Goal: Contribute content: Add original content to the website for others to see

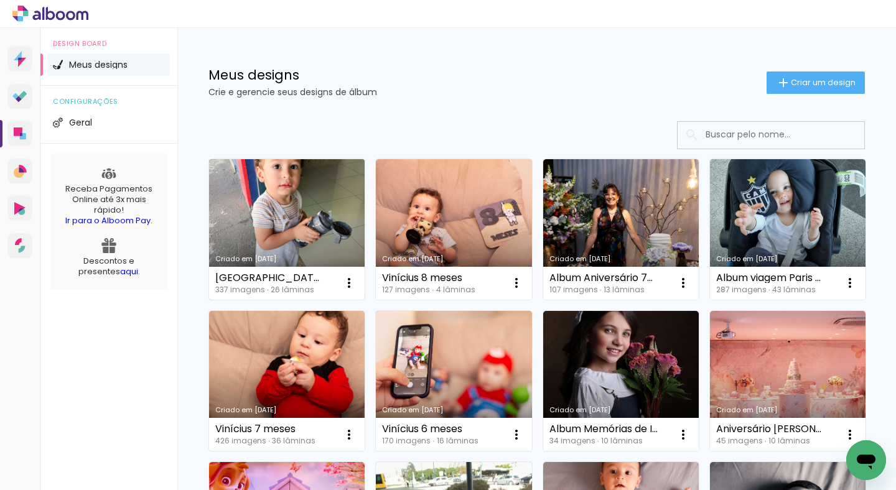
click at [337, 206] on link "Criado em [DATE]" at bounding box center [287, 229] width 156 height 141
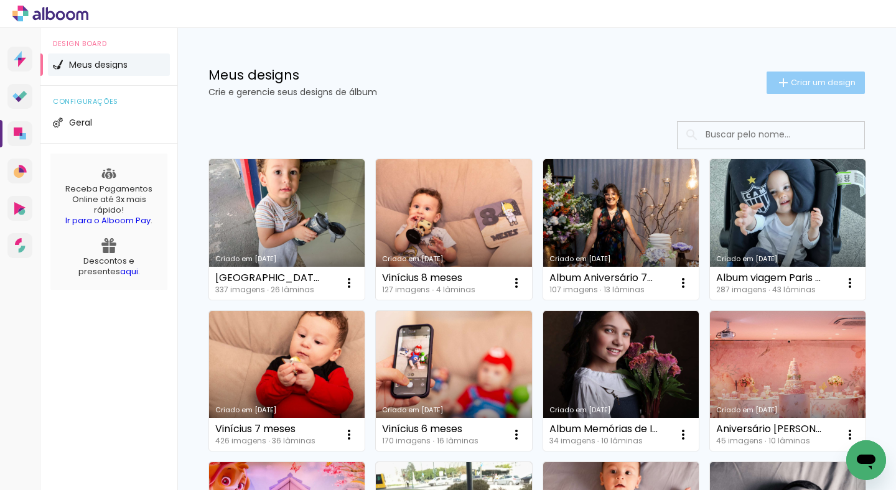
click at [792, 85] on span "Criar um design" at bounding box center [823, 82] width 65 height 8
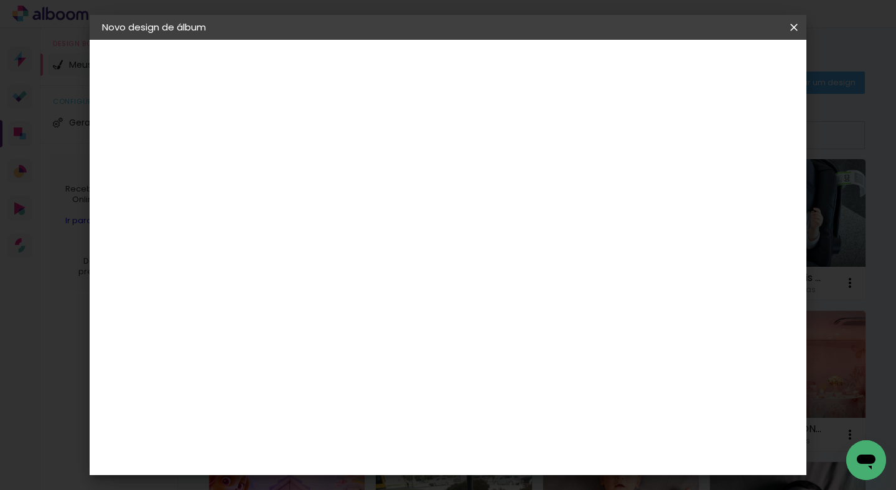
click at [306, 167] on input at bounding box center [306, 166] width 0 height 19
type input "Aniversário [PERSON_NAME] e [PERSON_NAME]"
click at [0, 0] on slot "Avançar" at bounding box center [0, 0] width 0 height 0
click at [377, 327] on paper-item "Grafis" at bounding box center [337, 340] width 134 height 27
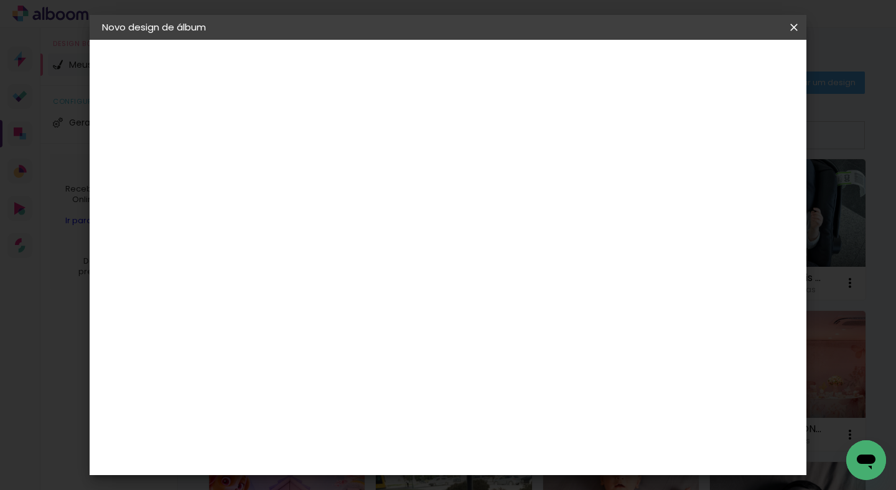
click at [0, 0] on slot "Avançar" at bounding box center [0, 0] width 0 height 0
click at [354, 207] on input "text" at bounding box center [330, 216] width 49 height 19
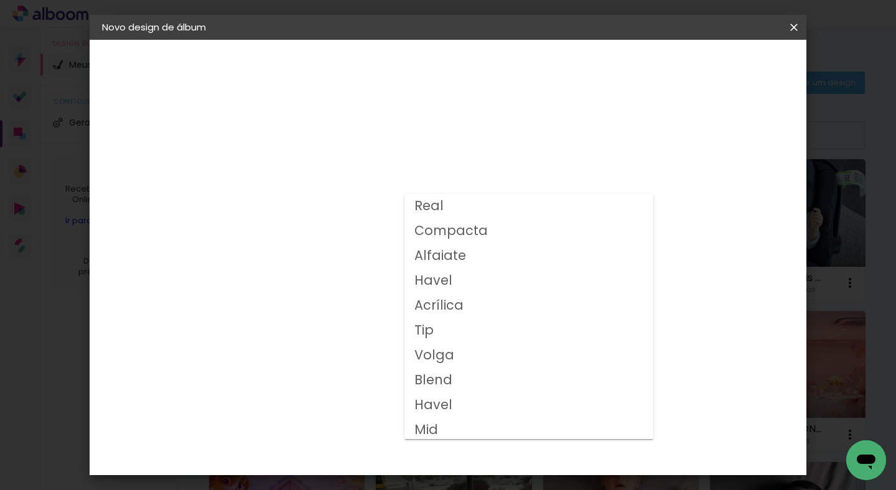
click at [487, 235] on paper-item "Compacta" at bounding box center [528, 231] width 249 height 25
type input "Compacta"
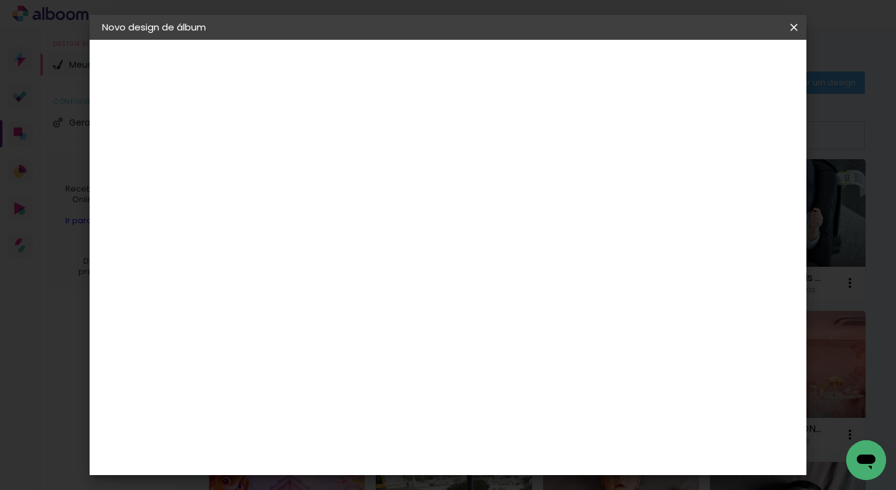
scroll to position [111, 0]
click at [389, 422] on span "20x20" at bounding box center [361, 438] width 58 height 33
click at [508, 72] on paper-button "Avançar" at bounding box center [477, 65] width 61 height 21
click at [706, 134] on div "Mostrar sangria" at bounding box center [696, 135] width 83 height 16
type paper-checkbox "on"
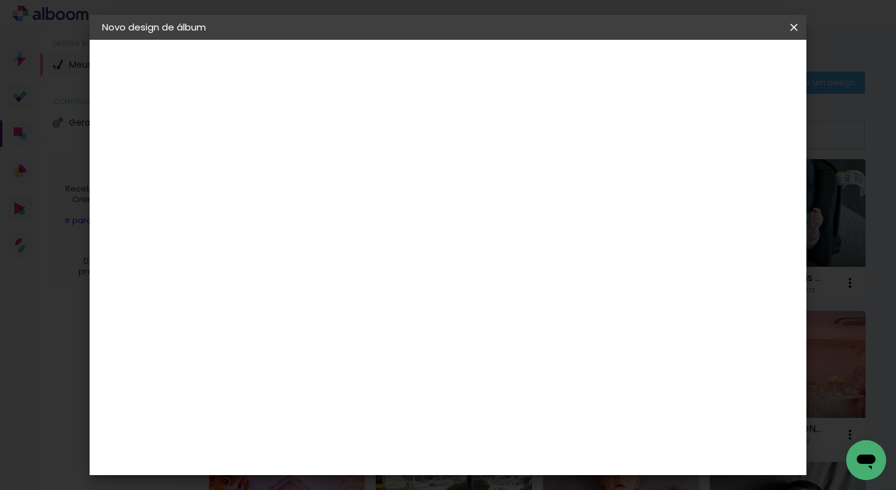
click at [725, 65] on span "Iniciar design" at bounding box center [697, 66] width 57 height 9
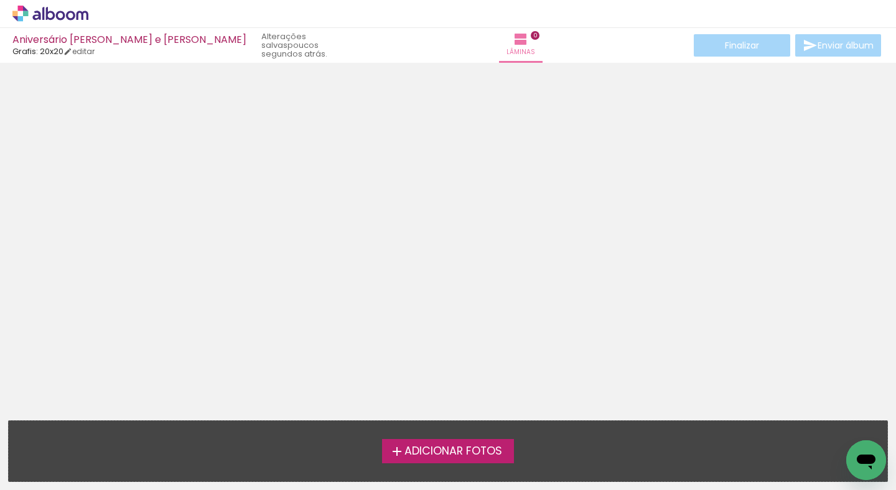
click at [431, 454] on span "Adicionar Fotos" at bounding box center [453, 451] width 98 height 11
click at [0, 0] on input "file" at bounding box center [0, 0] width 0 height 0
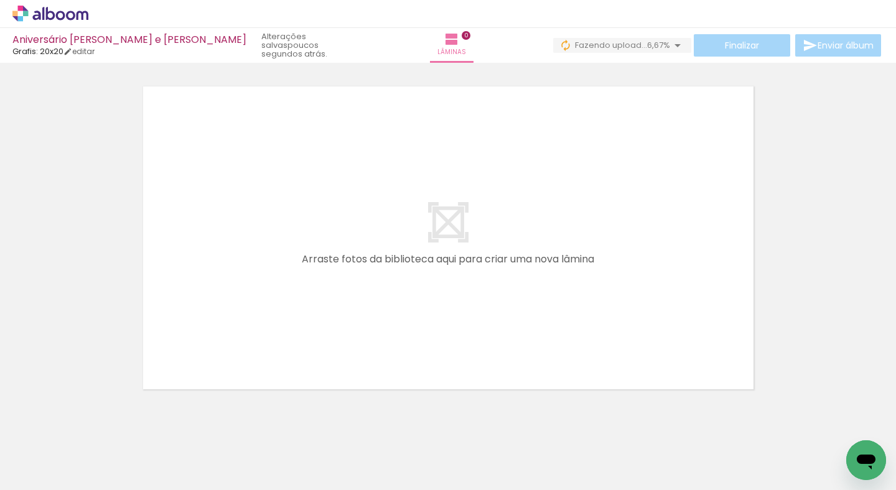
scroll to position [0, 852]
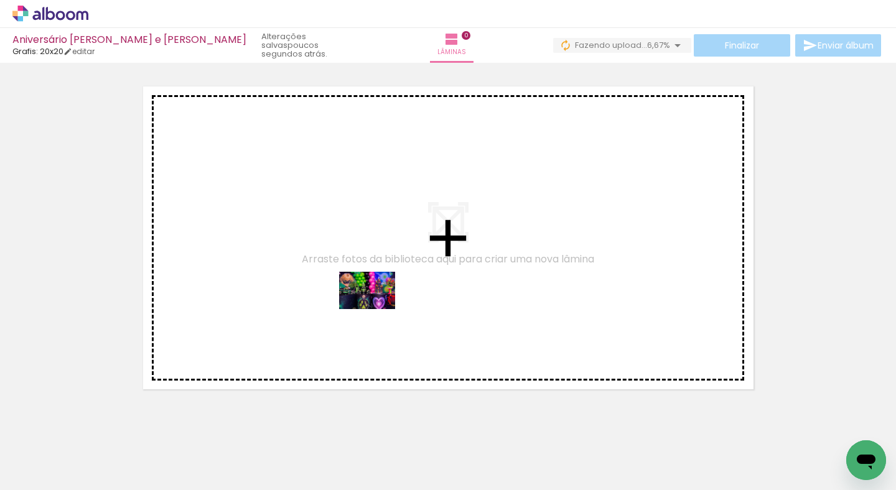
drag, startPoint x: 455, startPoint y: 455, endPoint x: 376, endPoint y: 309, distance: 165.7
click at [376, 309] on quentale-workspace at bounding box center [448, 245] width 896 height 490
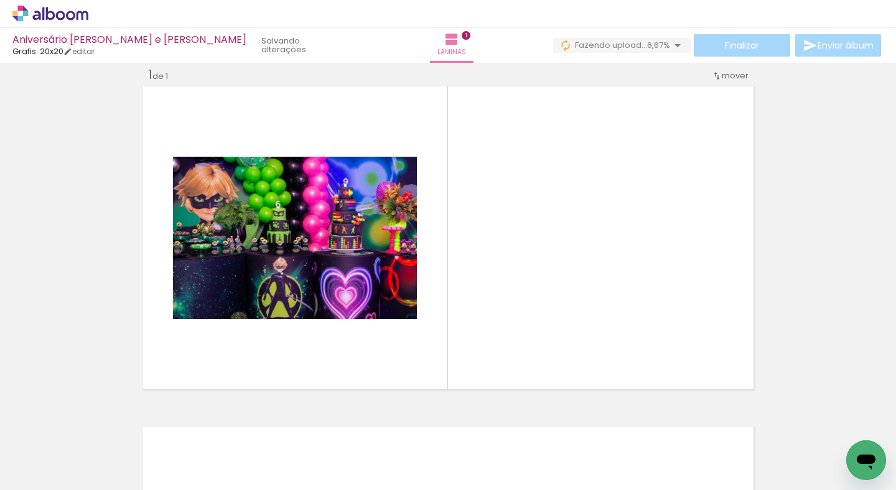
scroll to position [16, 0]
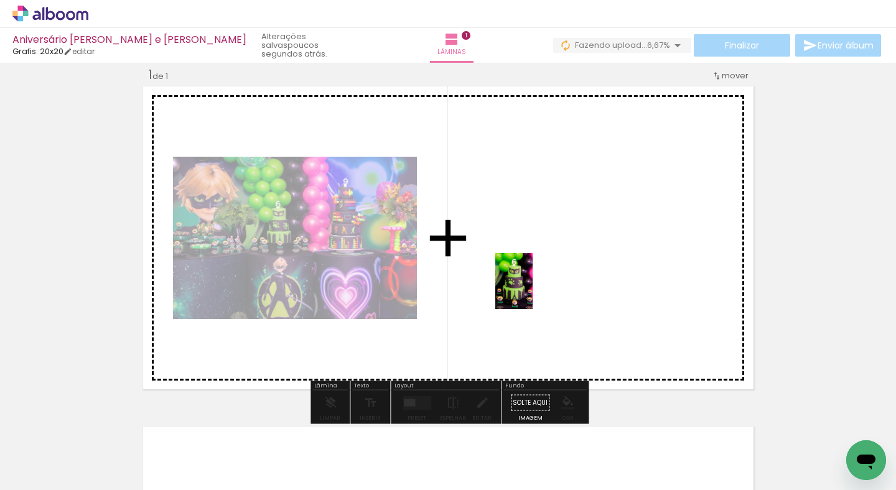
drag, startPoint x: 532, startPoint y: 439, endPoint x: 533, endPoint y: 291, distance: 148.7
click at [533, 291] on quentale-workspace at bounding box center [448, 245] width 896 height 490
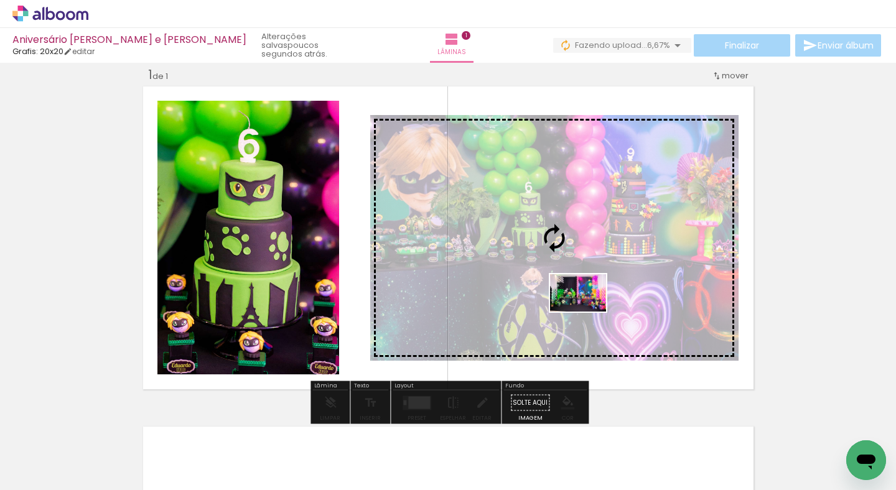
drag, startPoint x: 592, startPoint y: 444, endPoint x: 587, endPoint y: 312, distance: 132.6
click at [587, 312] on quentale-workspace at bounding box center [448, 245] width 896 height 490
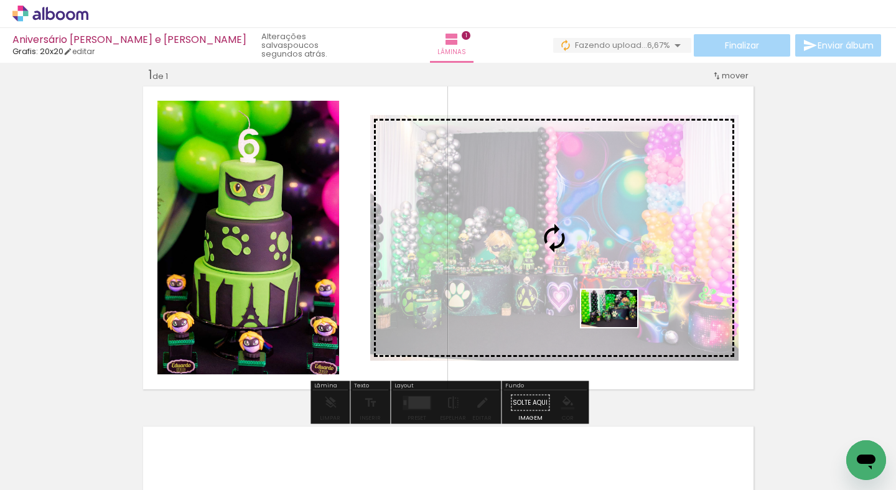
drag, startPoint x: 681, startPoint y: 447, endPoint x: 618, endPoint y: 327, distance: 135.0
click at [618, 327] on quentale-workspace at bounding box center [448, 245] width 896 height 490
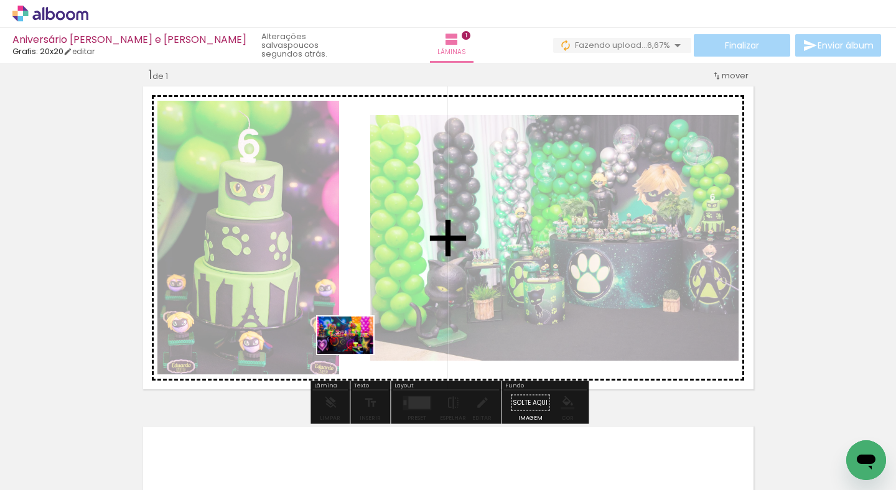
drag, startPoint x: 758, startPoint y: 455, endPoint x: 355, endPoint y: 354, distance: 415.6
click at [355, 354] on quentale-workspace at bounding box center [448, 245] width 896 height 490
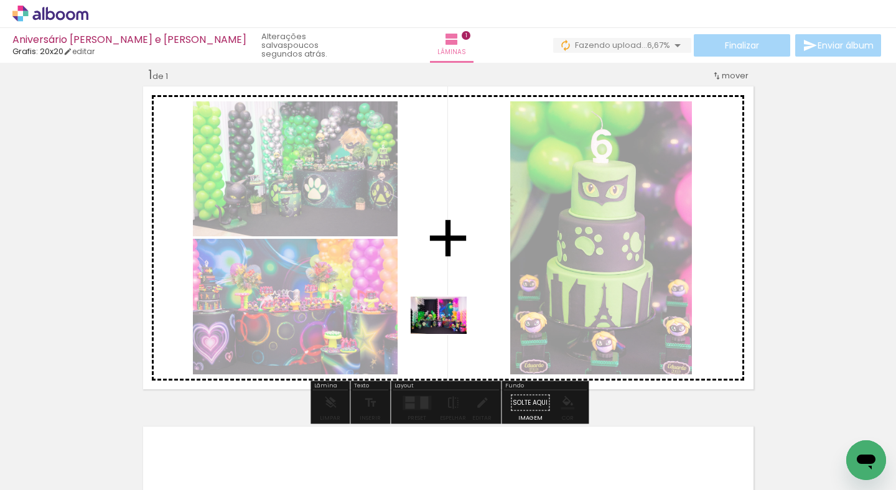
drag, startPoint x: 599, startPoint y: 457, endPoint x: 448, endPoint y: 334, distance: 194.2
click at [448, 334] on quentale-workspace at bounding box center [448, 245] width 896 height 490
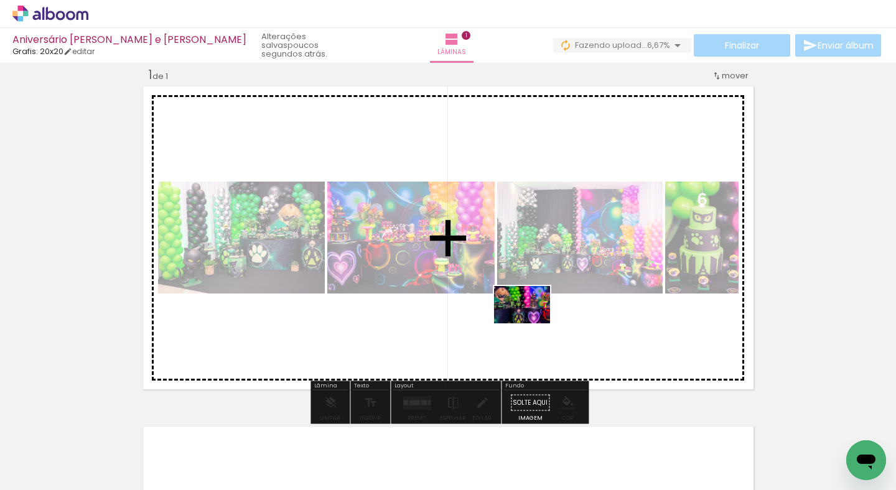
drag, startPoint x: 487, startPoint y: 460, endPoint x: 531, endPoint y: 324, distance: 143.8
click at [531, 324] on quentale-workspace at bounding box center [448, 245] width 896 height 490
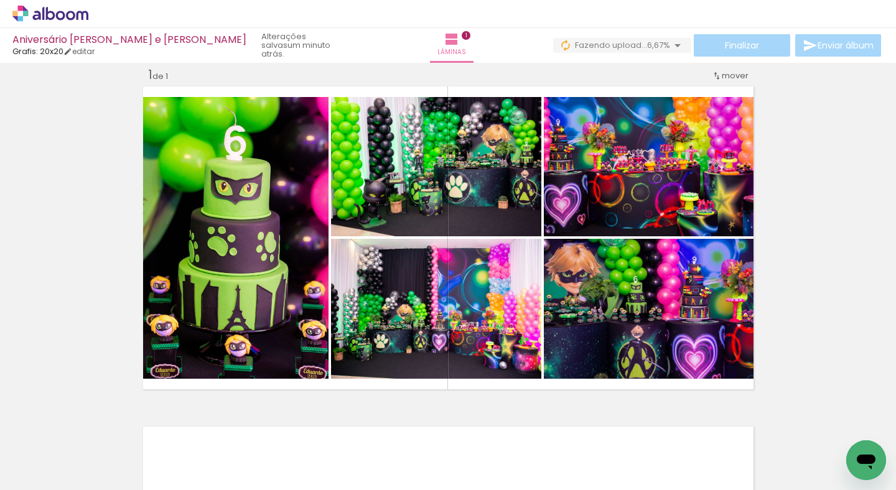
scroll to position [0, 1119]
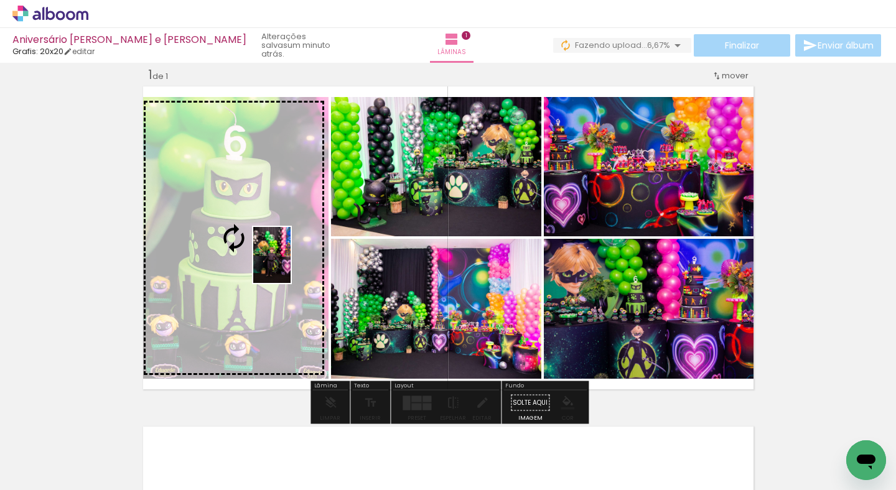
drag, startPoint x: 627, startPoint y: 460, endPoint x: 291, endPoint y: 264, distance: 389.0
click at [291, 264] on quentale-workspace at bounding box center [448, 245] width 896 height 490
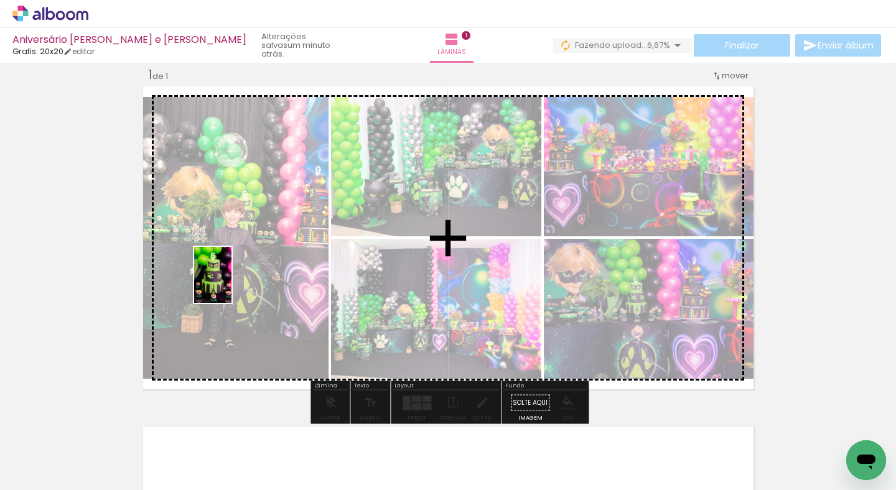
drag, startPoint x: 266, startPoint y: 446, endPoint x: 231, endPoint y: 284, distance: 165.5
click at [231, 284] on quentale-workspace at bounding box center [448, 245] width 896 height 490
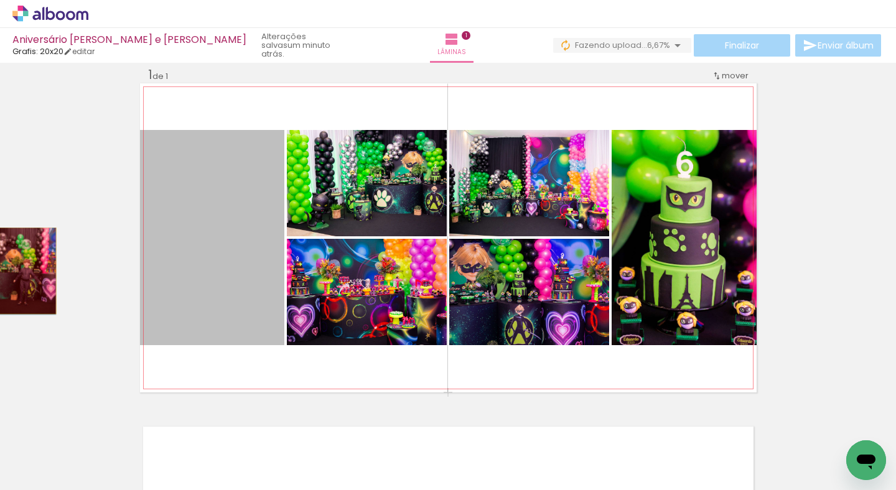
drag, startPoint x: 177, startPoint y: 242, endPoint x: 27, endPoint y: 271, distance: 153.3
click at [27, 271] on div "Inserir lâmina 1 de 1" at bounding box center [448, 392] width 896 height 681
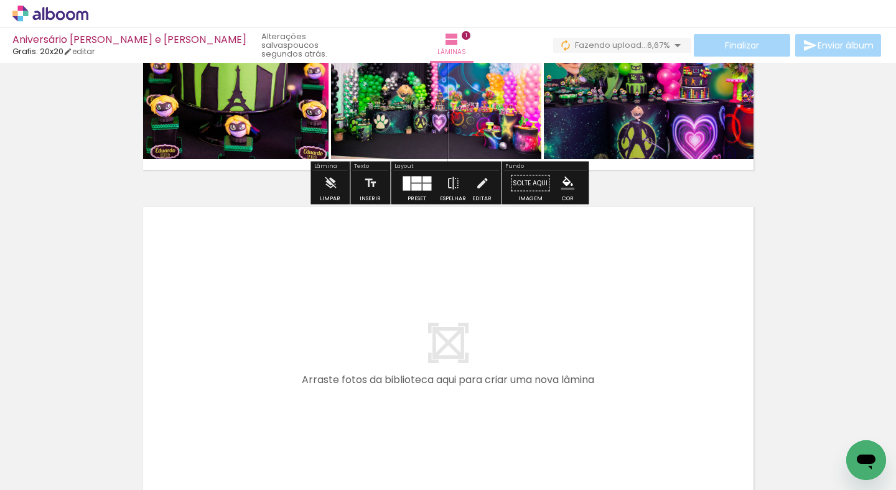
scroll to position [245, 0]
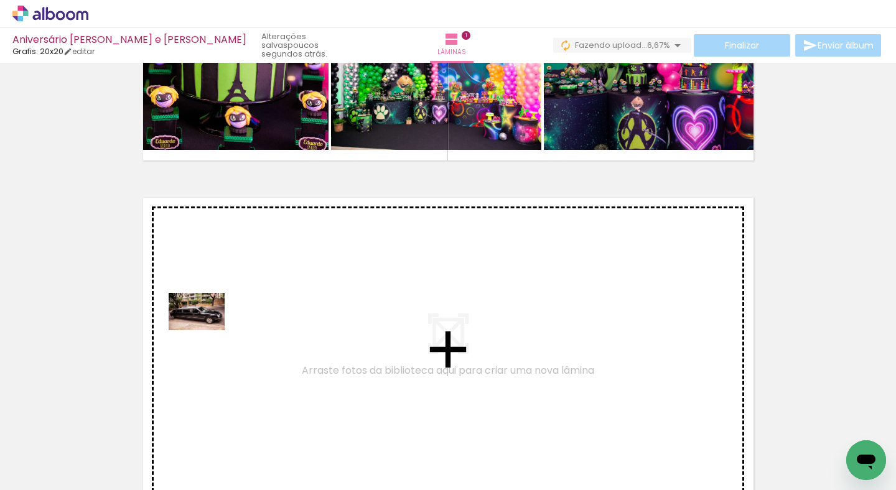
drag, startPoint x: 128, startPoint y: 445, endPoint x: 206, endPoint y: 330, distance: 138.8
click at [206, 330] on quentale-workspace at bounding box center [448, 245] width 896 height 490
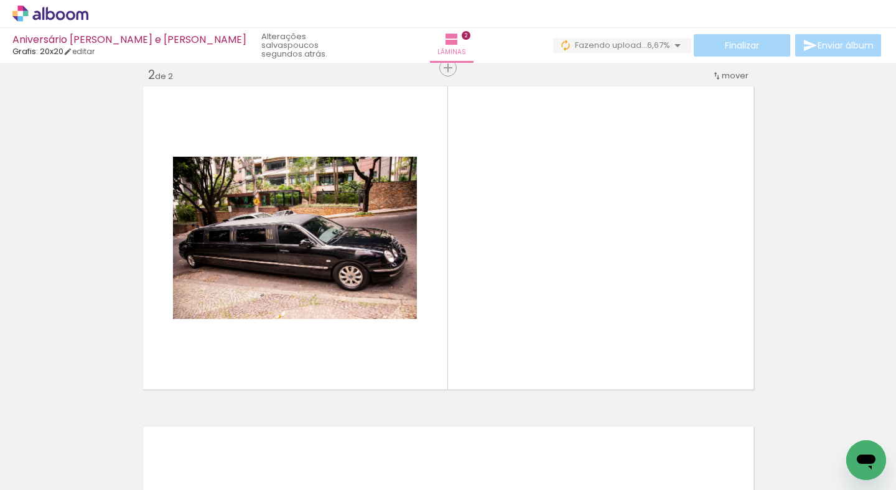
scroll to position [356, 0]
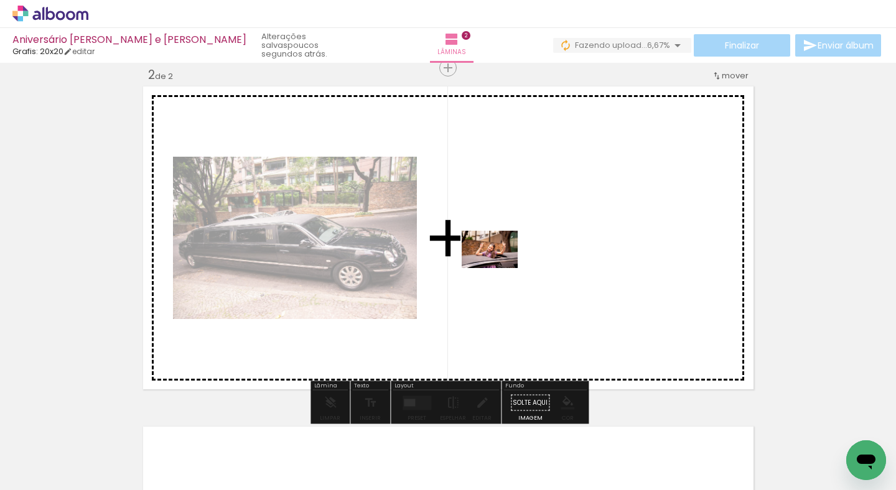
drag, startPoint x: 209, startPoint y: 450, endPoint x: 499, endPoint y: 268, distance: 342.2
click at [499, 268] on quentale-workspace at bounding box center [448, 245] width 896 height 490
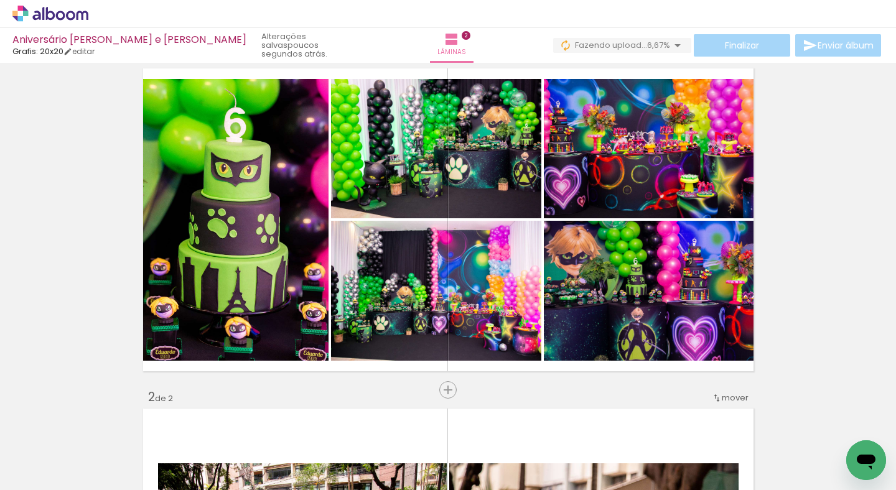
scroll to position [21, 0]
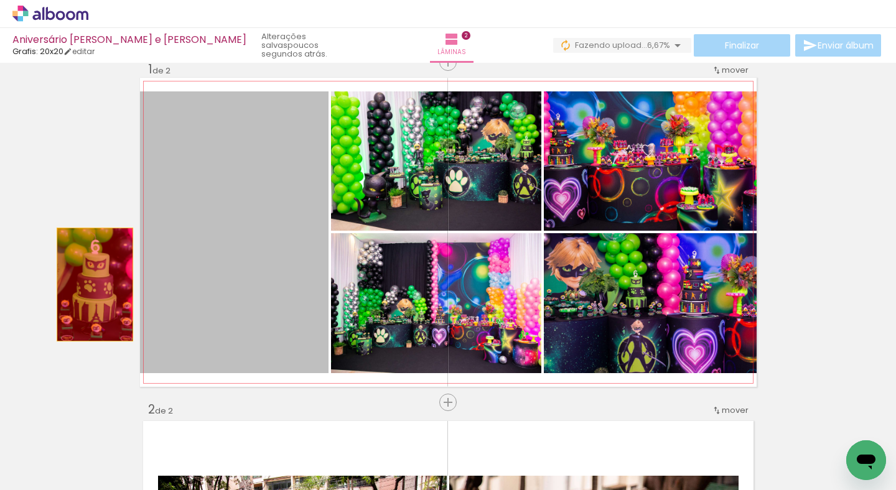
drag, startPoint x: 254, startPoint y: 273, endPoint x: 95, endPoint y: 284, distance: 159.7
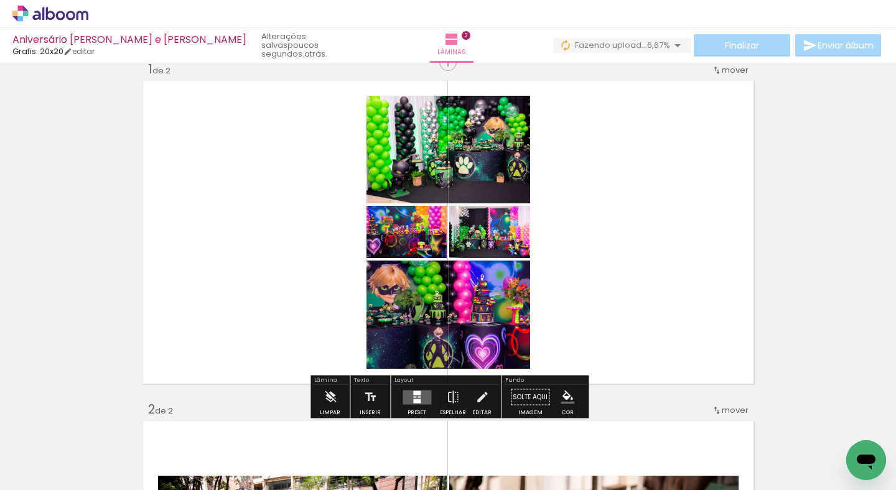
click at [420, 398] on quentale-layouter at bounding box center [417, 397] width 29 height 14
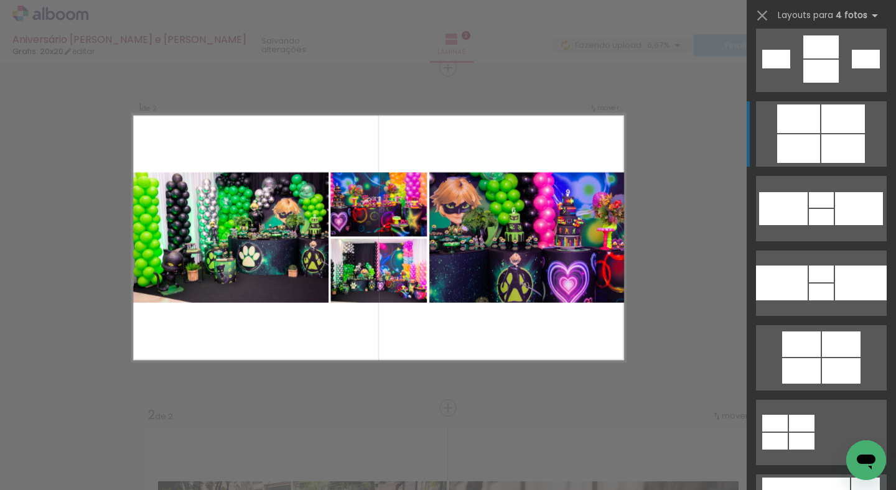
scroll to position [2263, 0]
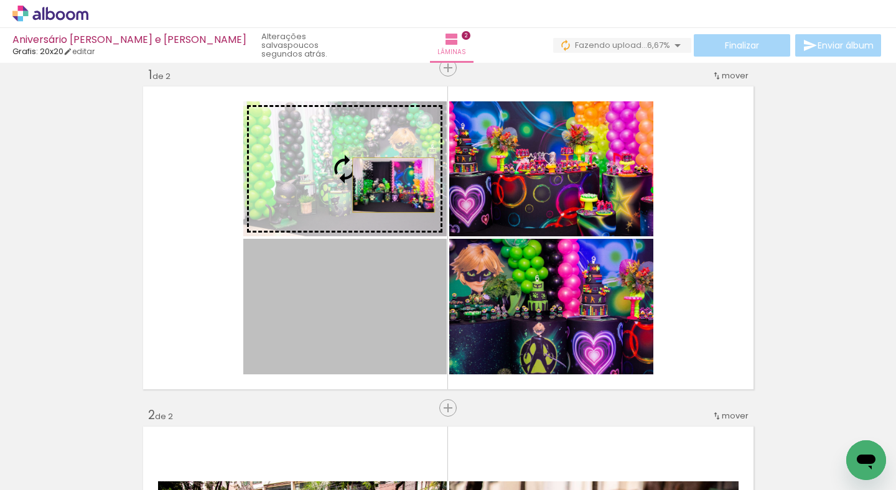
drag, startPoint x: 399, startPoint y: 306, endPoint x: 393, endPoint y: 185, distance: 120.8
click at [0, 0] on slot at bounding box center [0, 0] width 0 height 0
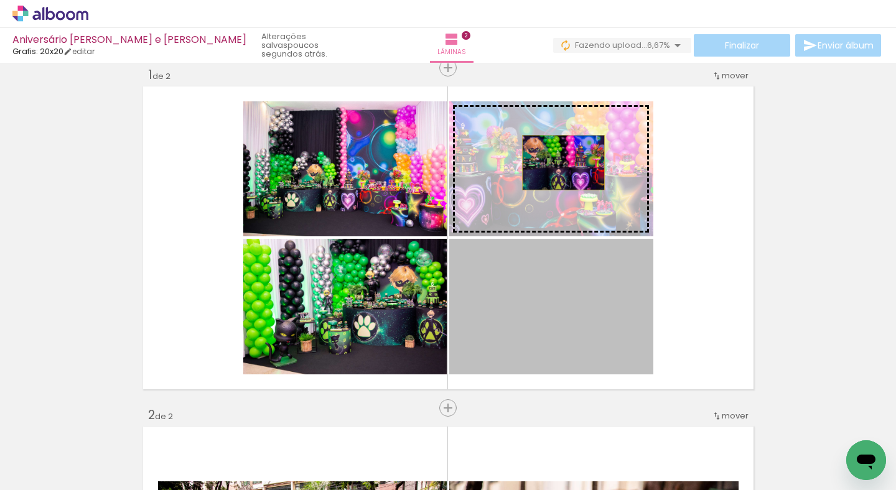
drag, startPoint x: 553, startPoint y: 281, endPoint x: 563, endPoint y: 162, distance: 119.3
click at [0, 0] on slot at bounding box center [0, 0] width 0 height 0
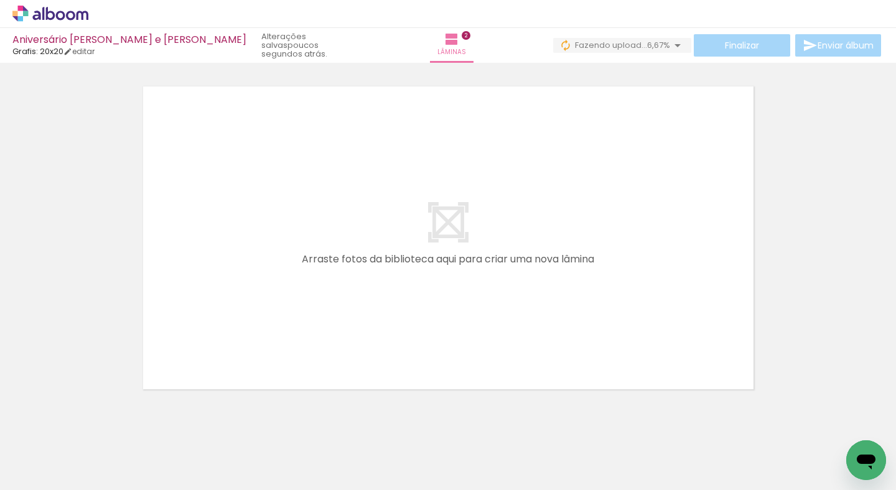
scroll to position [696, 0]
drag, startPoint x: 275, startPoint y: 448, endPoint x: 273, endPoint y: 468, distance: 20.0
click at [273, 468] on div at bounding box center [264, 448] width 62 height 41
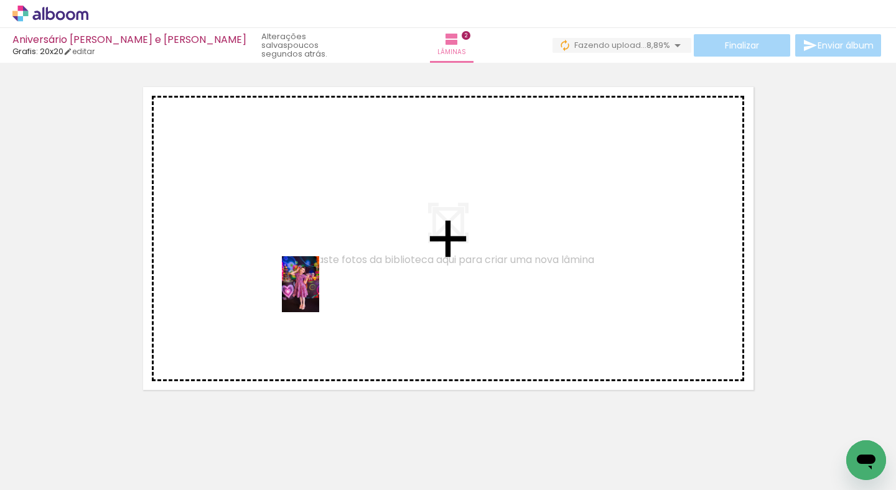
drag, startPoint x: 345, startPoint y: 437, endPoint x: 319, endPoint y: 294, distance: 146.1
click at [319, 294] on quentale-workspace at bounding box center [448, 245] width 896 height 490
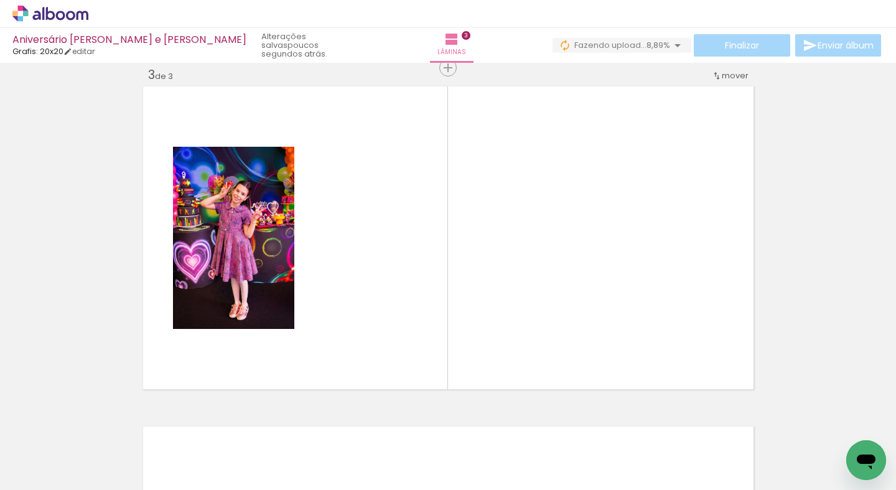
scroll to position [0, 251]
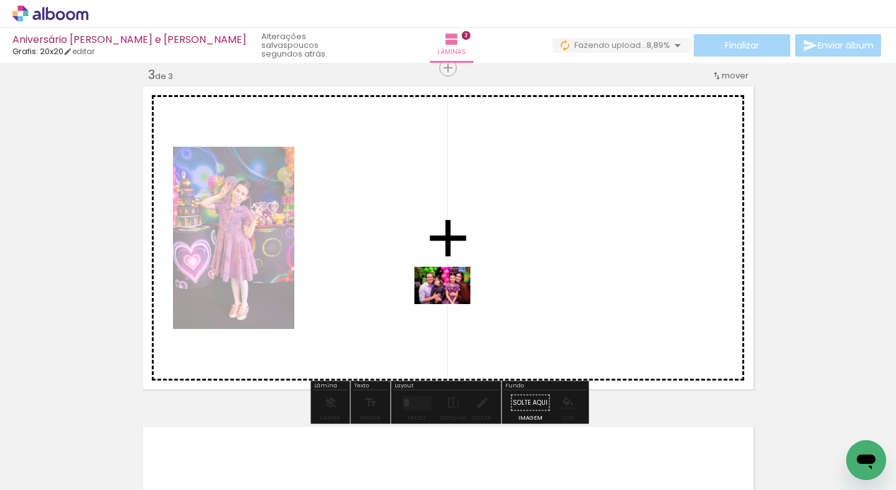
drag, startPoint x: 379, startPoint y: 447, endPoint x: 452, endPoint y: 304, distance: 160.6
click at [452, 304] on quentale-workspace at bounding box center [448, 245] width 896 height 490
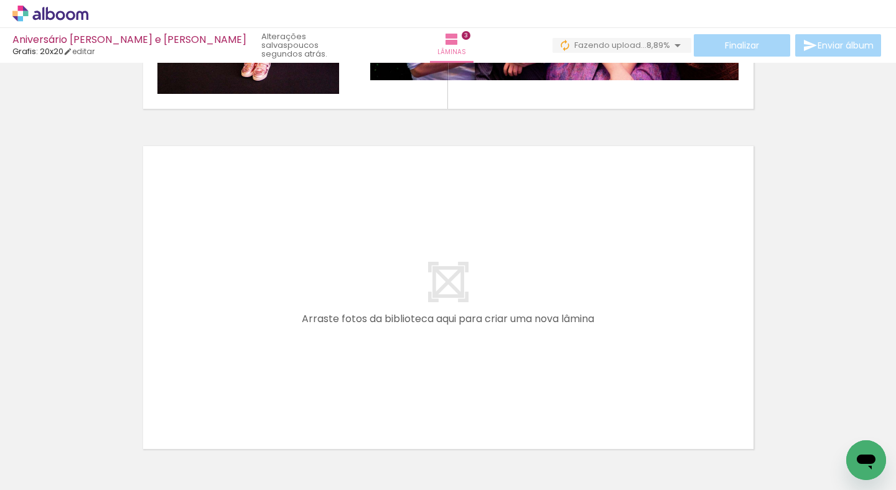
scroll to position [981, 0]
